Goal: Transaction & Acquisition: Subscribe to service/newsletter

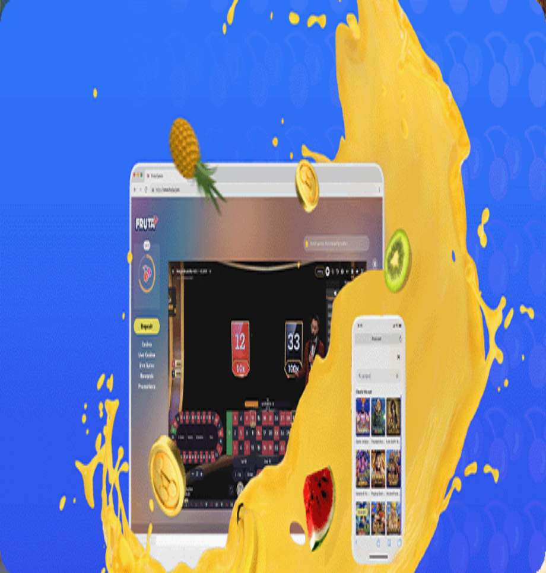
click at [62, 48] on span "Kirjaudu" at bounding box center [47, 52] width 29 height 9
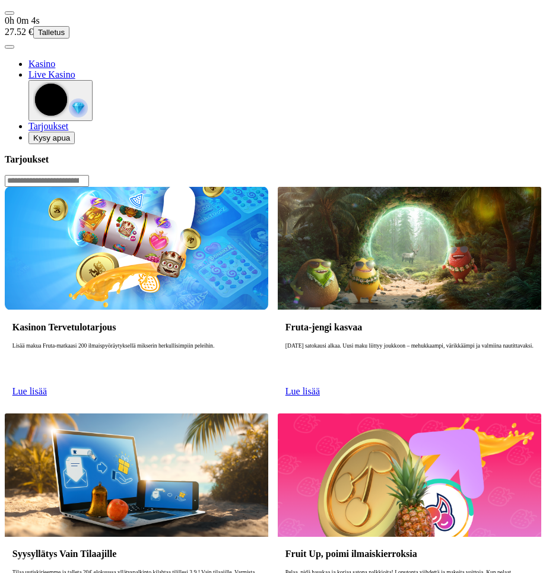
click at [68, 131] on span "Tarjoukset" at bounding box center [48, 126] width 40 height 10
click at [28, 131] on span "gift-inverted icon" at bounding box center [28, 126] width 0 height 10
click at [9, 13] on span "menu icon" at bounding box center [9, 13] width 0 height 0
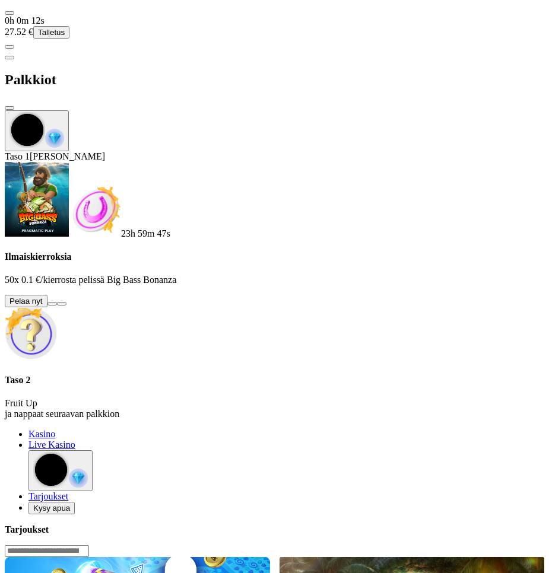
click at [57, 302] on button at bounding box center [51, 304] width 9 height 4
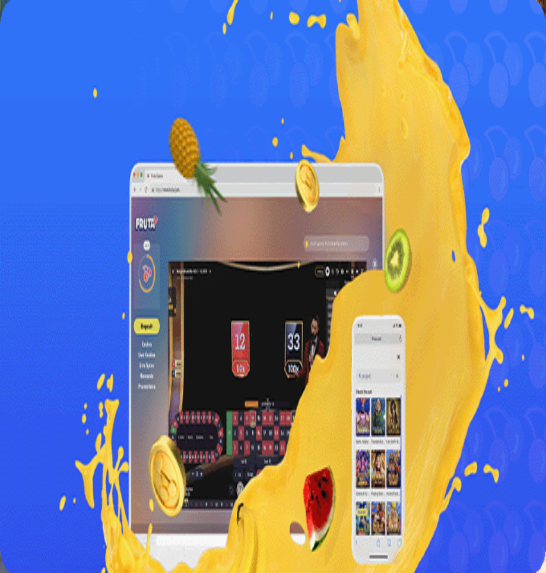
click at [9, 13] on span "menu icon" at bounding box center [9, 13] width 0 height 0
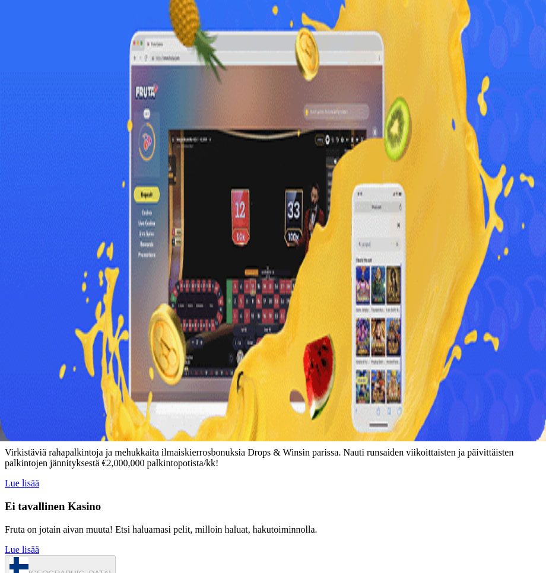
scroll to position [139, 0]
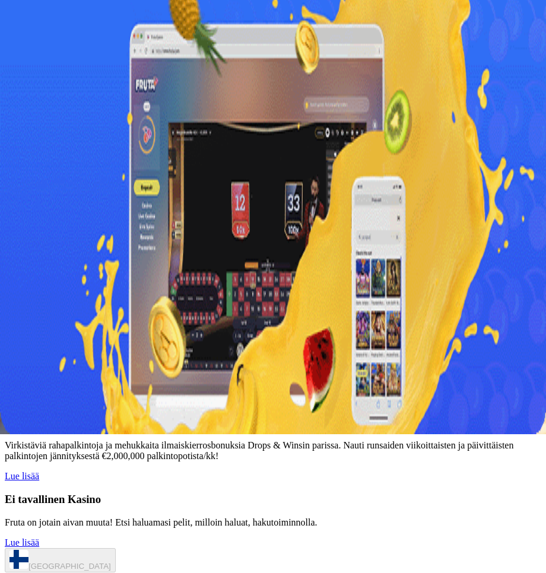
click at [39, 262] on link "Lue lisää" at bounding box center [22, 257] width 34 height 10
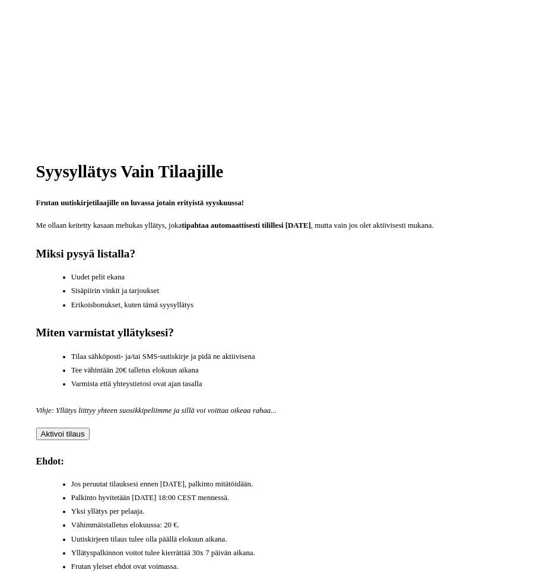
scroll to position [251, 0]
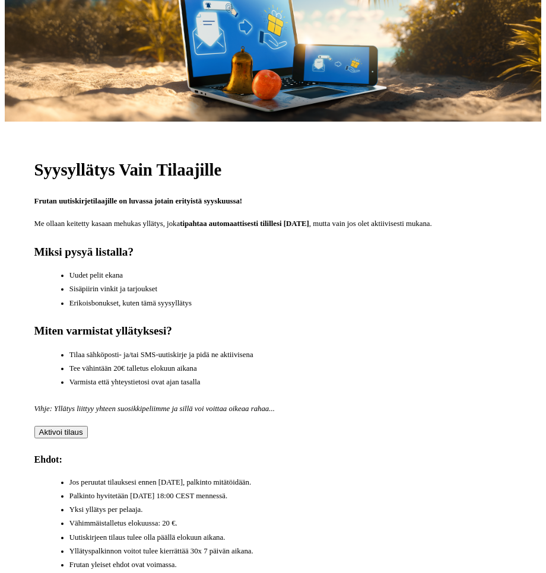
click at [83, 428] on span "Aktivoi tilaus" at bounding box center [61, 432] width 44 height 9
